Goal: Obtain resource: Obtain resource

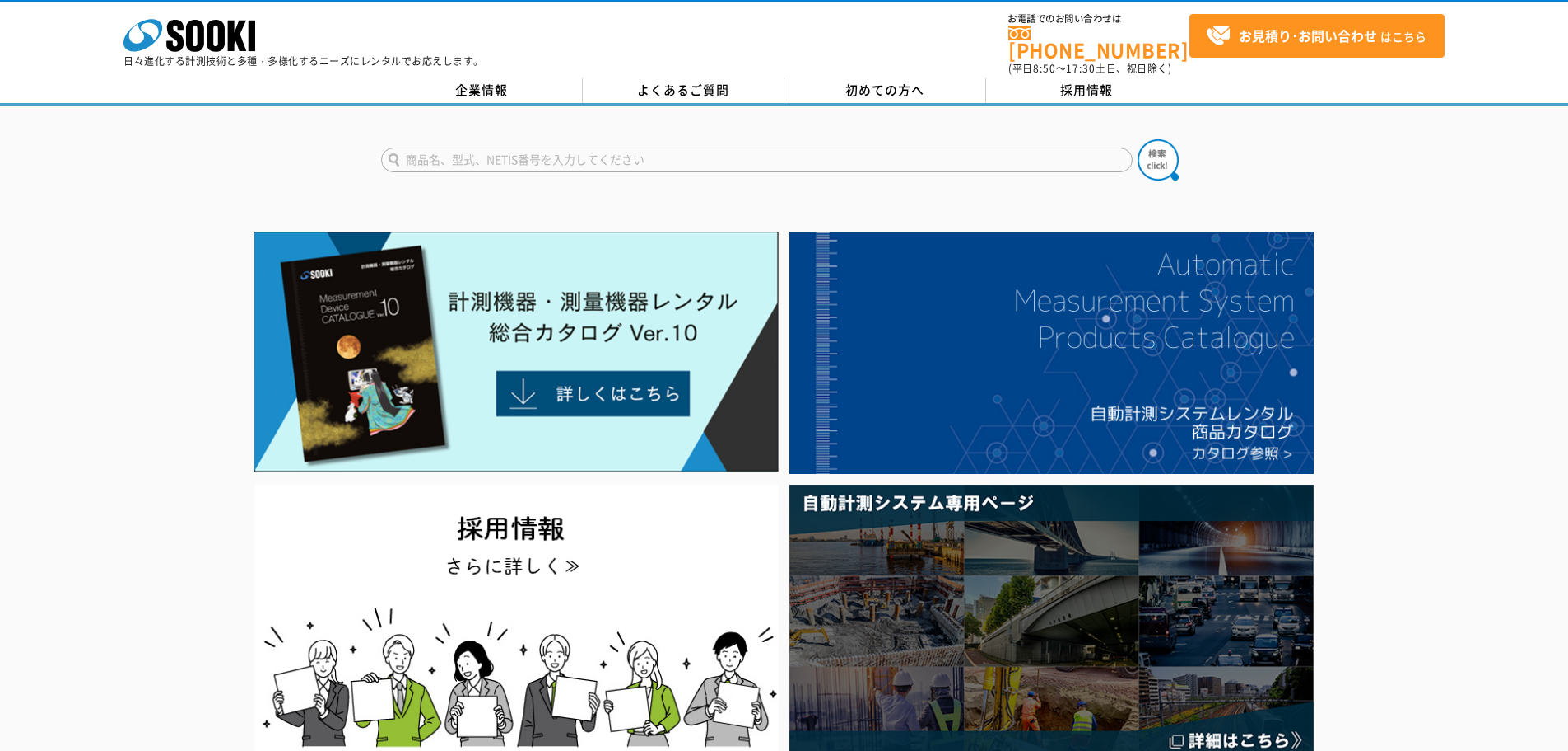
click at [526, 157] on input "text" at bounding box center [757, 159] width 752 height 25
type input "ジオモニ"
click at [1138, 139] on button at bounding box center [1158, 159] width 41 height 41
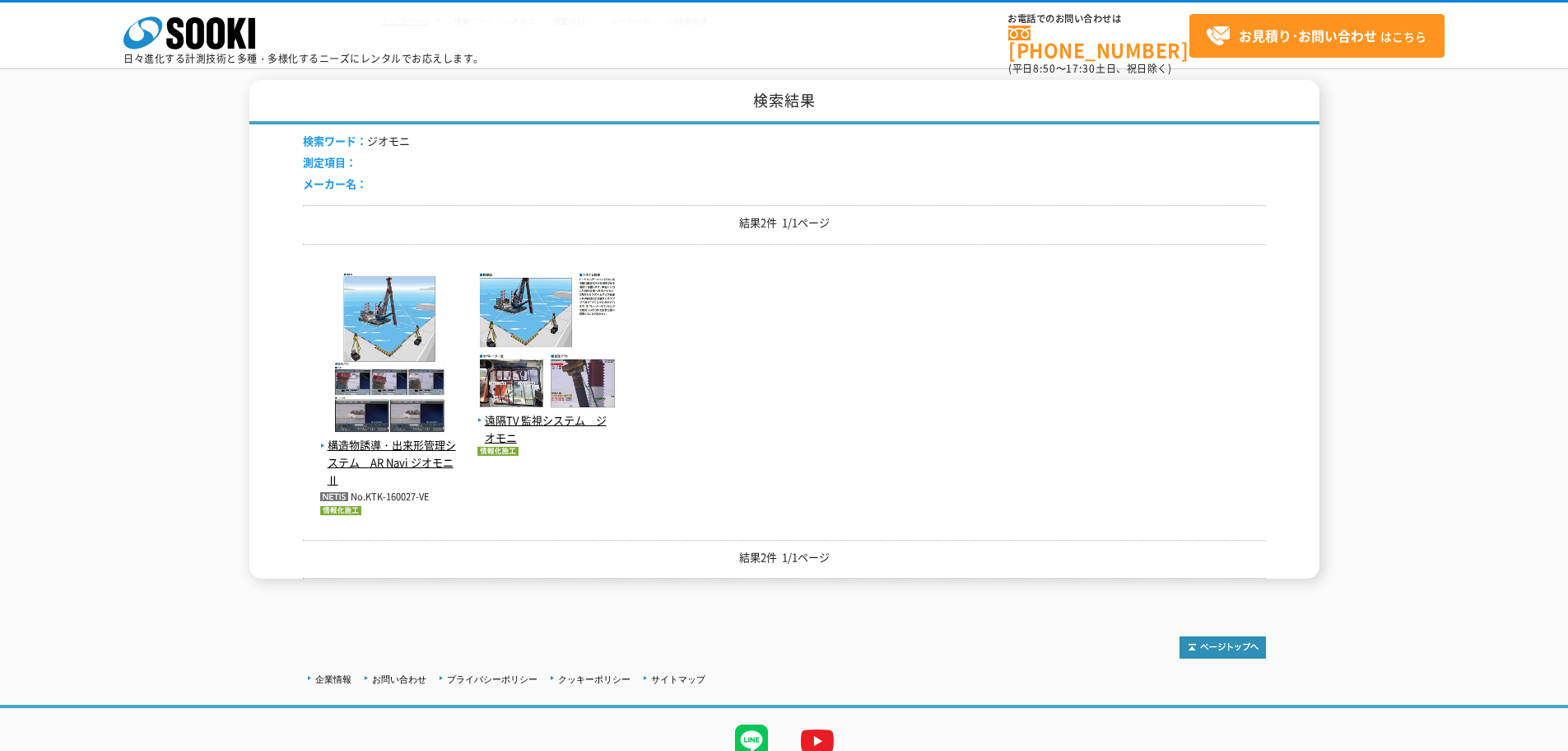
scroll to position [175, 0]
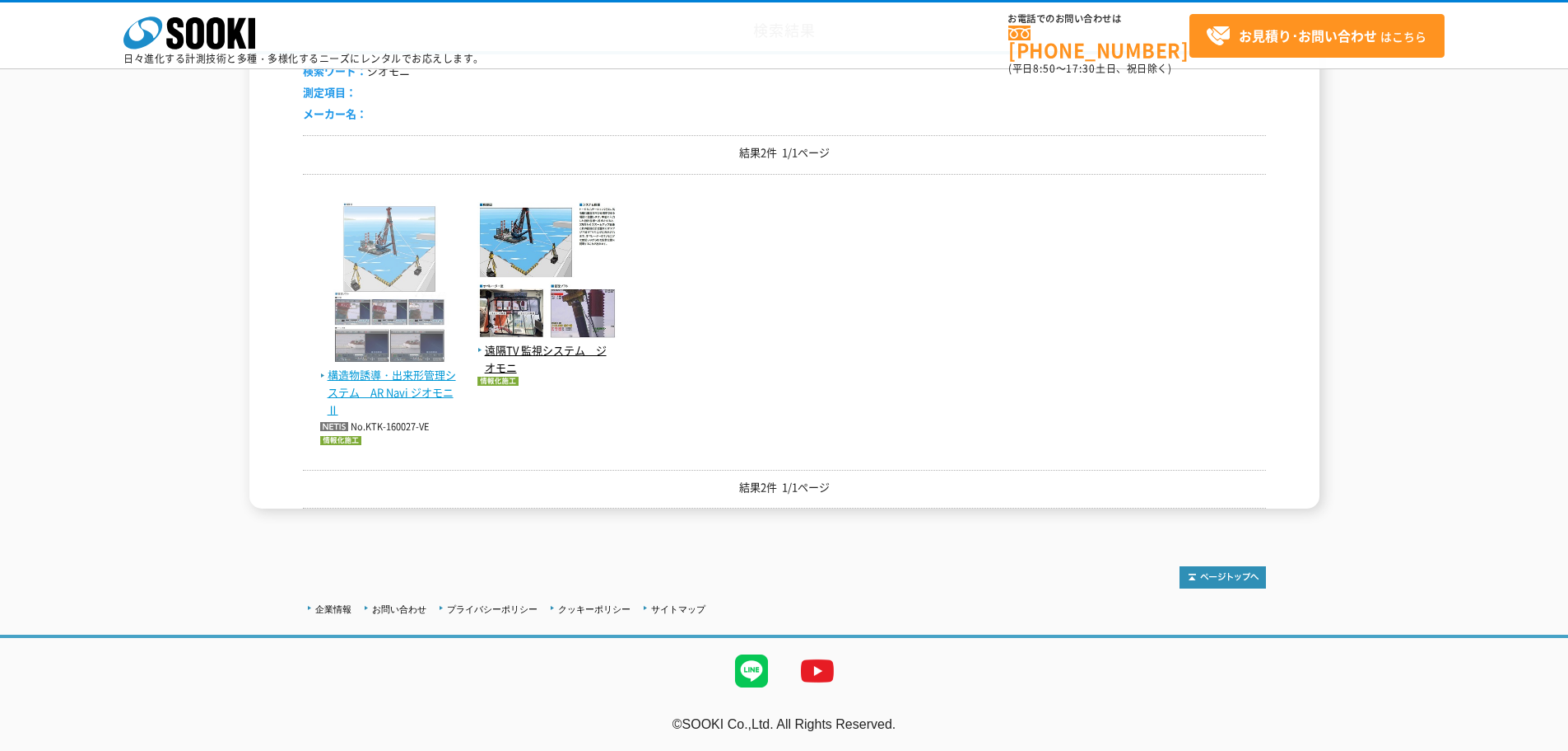
click at [382, 358] on img at bounding box center [390, 285] width 140 height 166
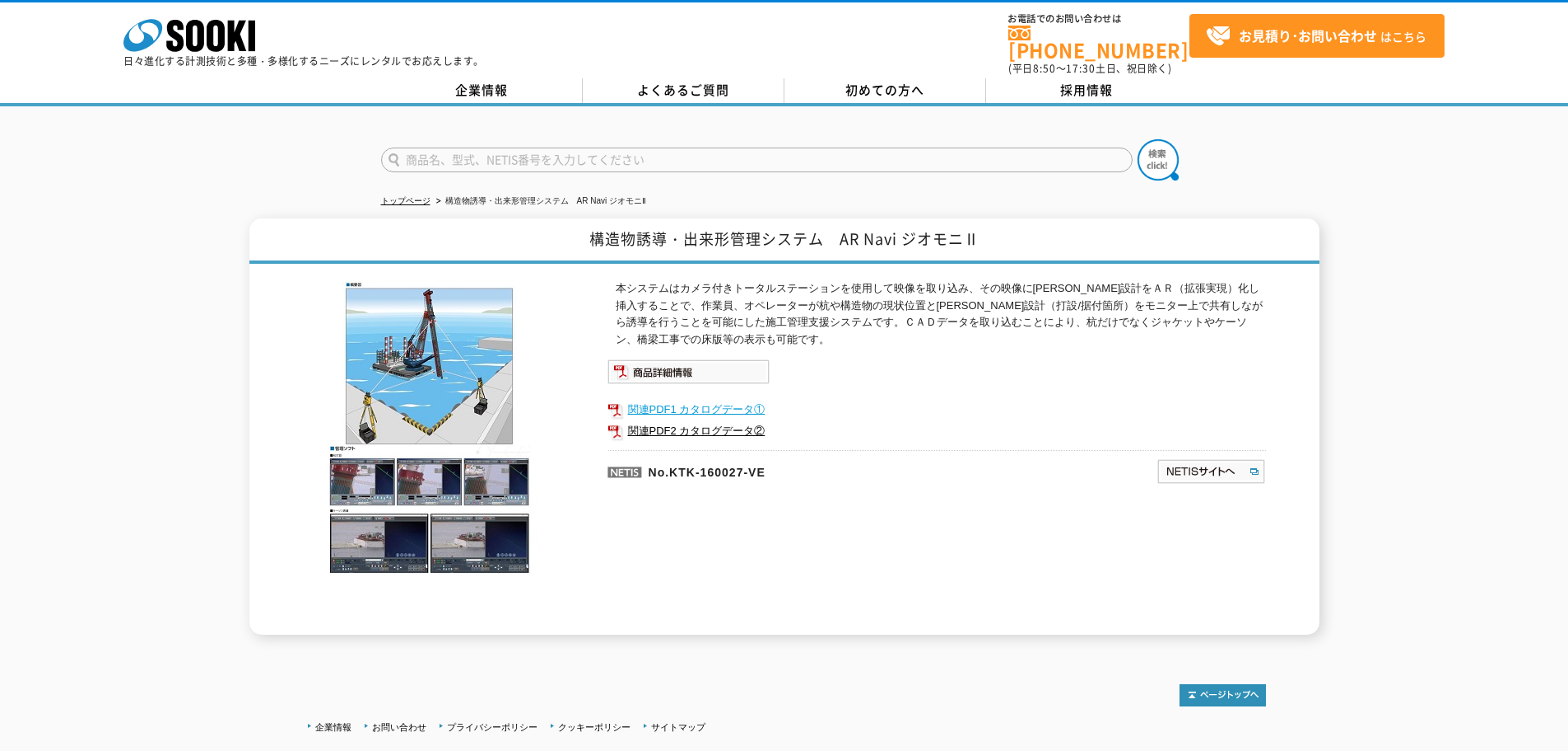
click at [699, 399] on link "関連PDF1 カタログデータ①" at bounding box center [936, 409] width 659 height 21
click at [700, 420] on link "関連PDF2 カタログデータ②" at bounding box center [936, 430] width 659 height 21
click at [1203, 461] on img at bounding box center [1212, 471] width 110 height 26
